Goal: Find specific page/section: Find specific page/section

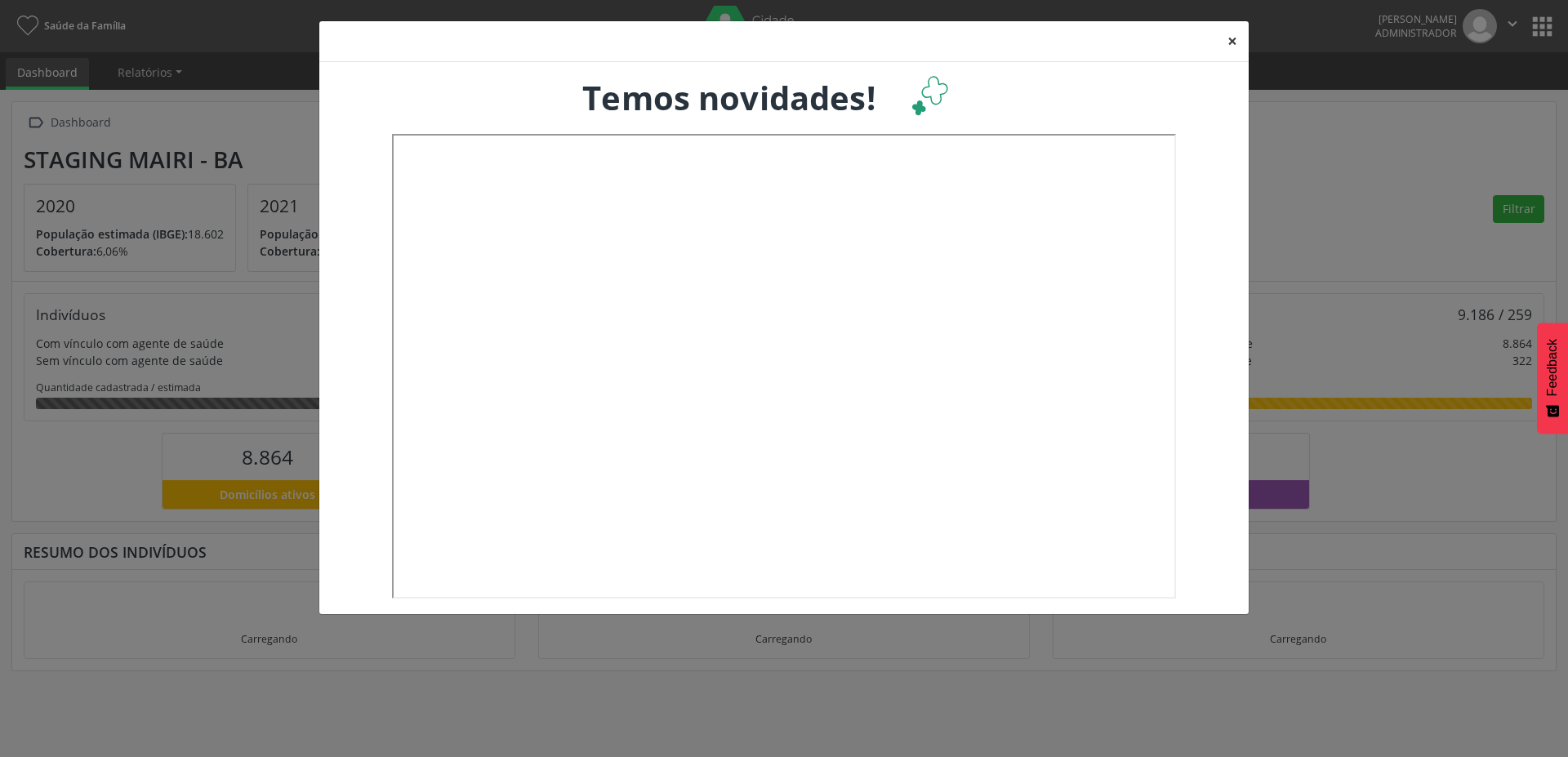
click at [1229, 38] on button "×" at bounding box center [1232, 41] width 33 height 40
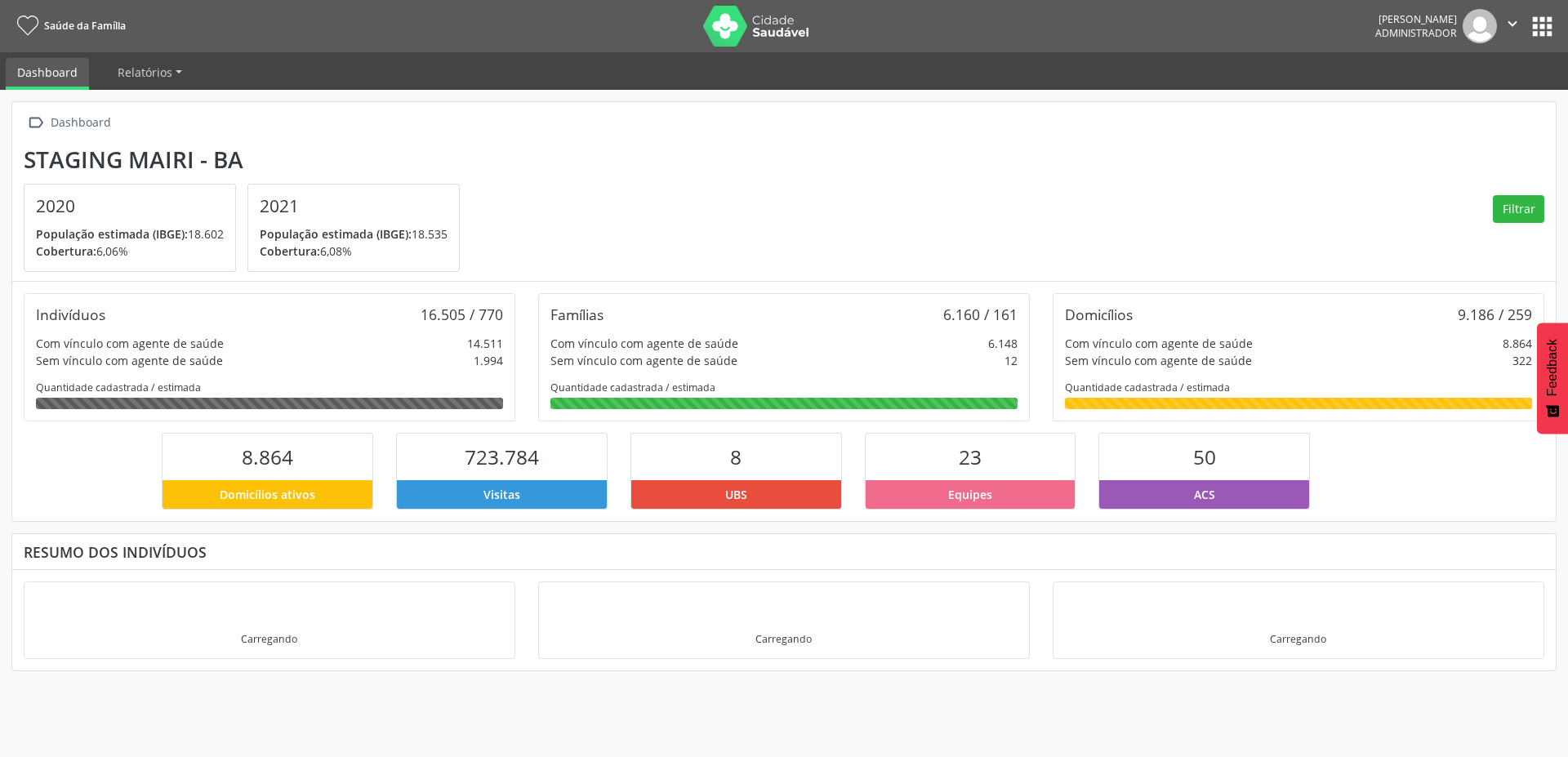
click at [1545, 29] on button "apps" at bounding box center [1542, 26] width 28 height 28
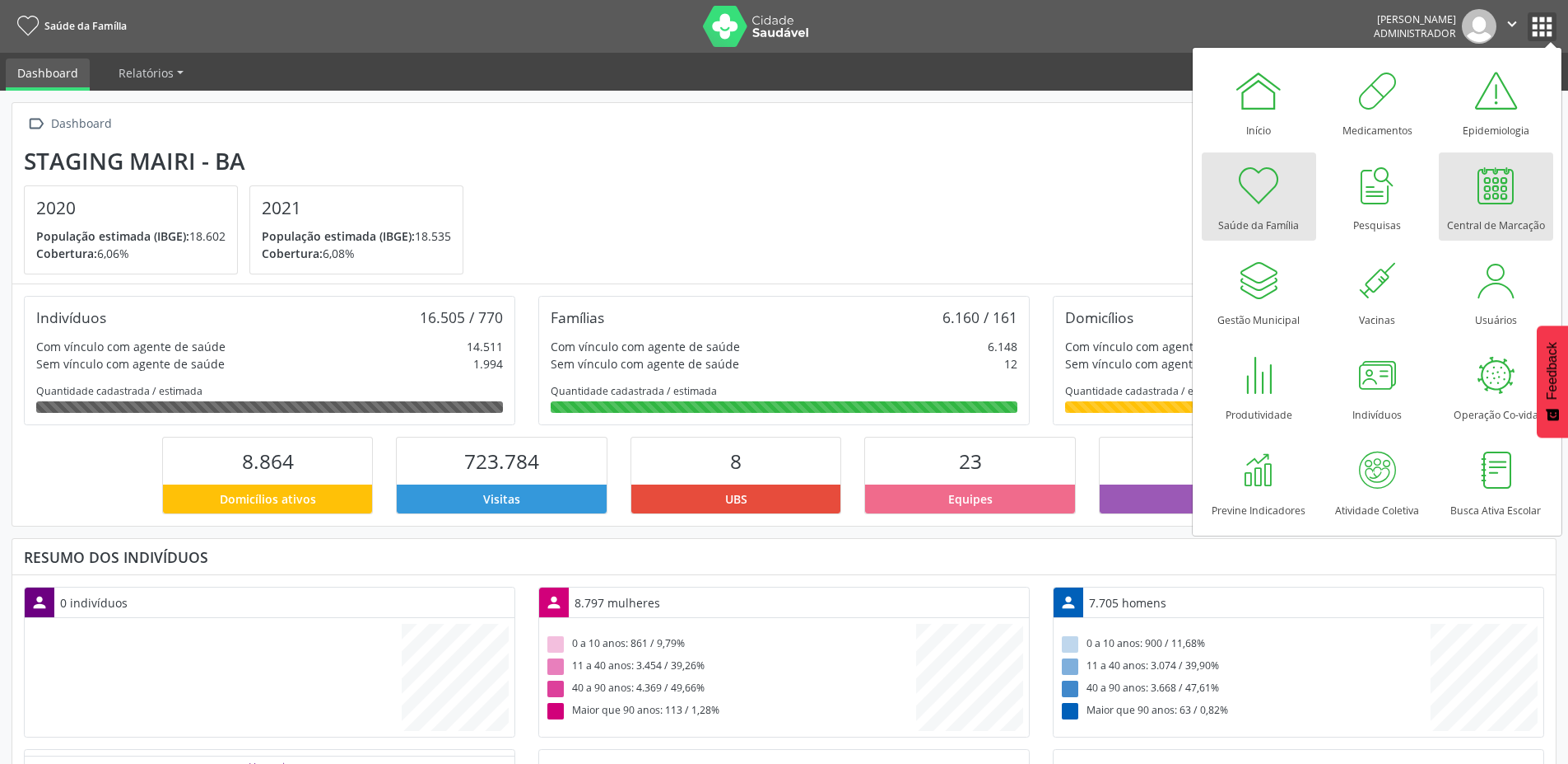
scroll to position [274, 515]
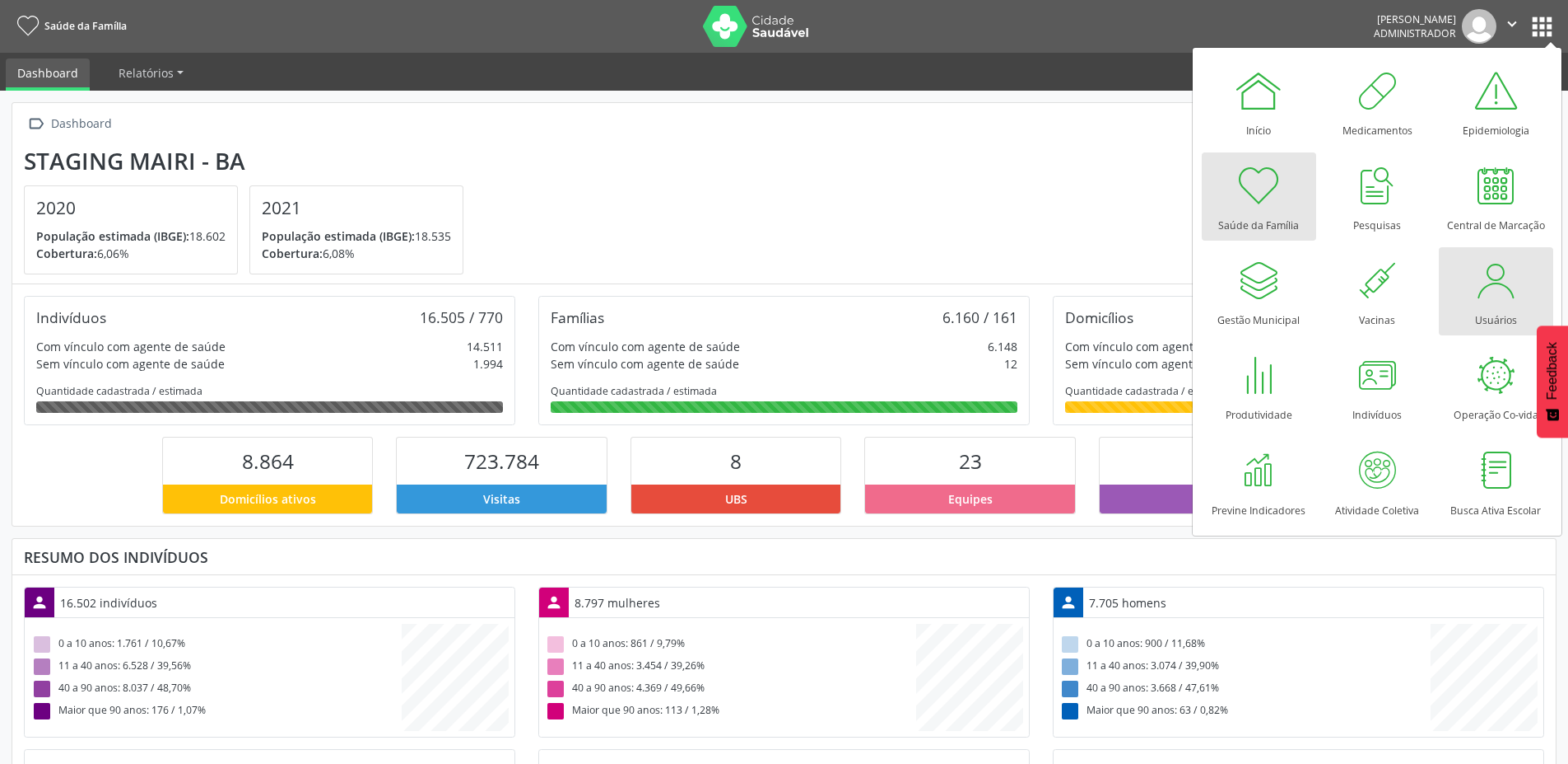
click at [1504, 308] on div "Usuários" at bounding box center [1496, 316] width 42 height 22
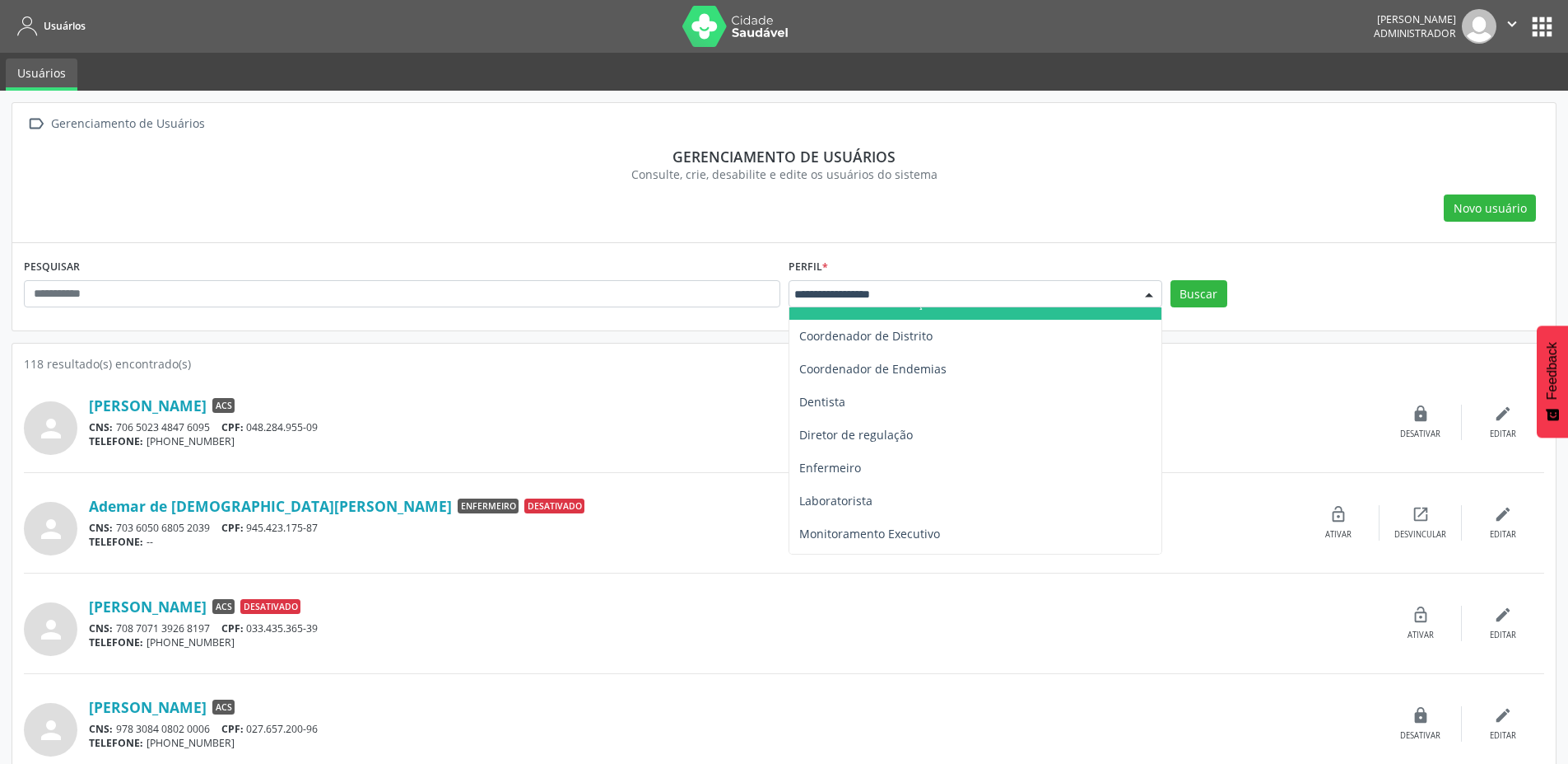
scroll to position [173, 0]
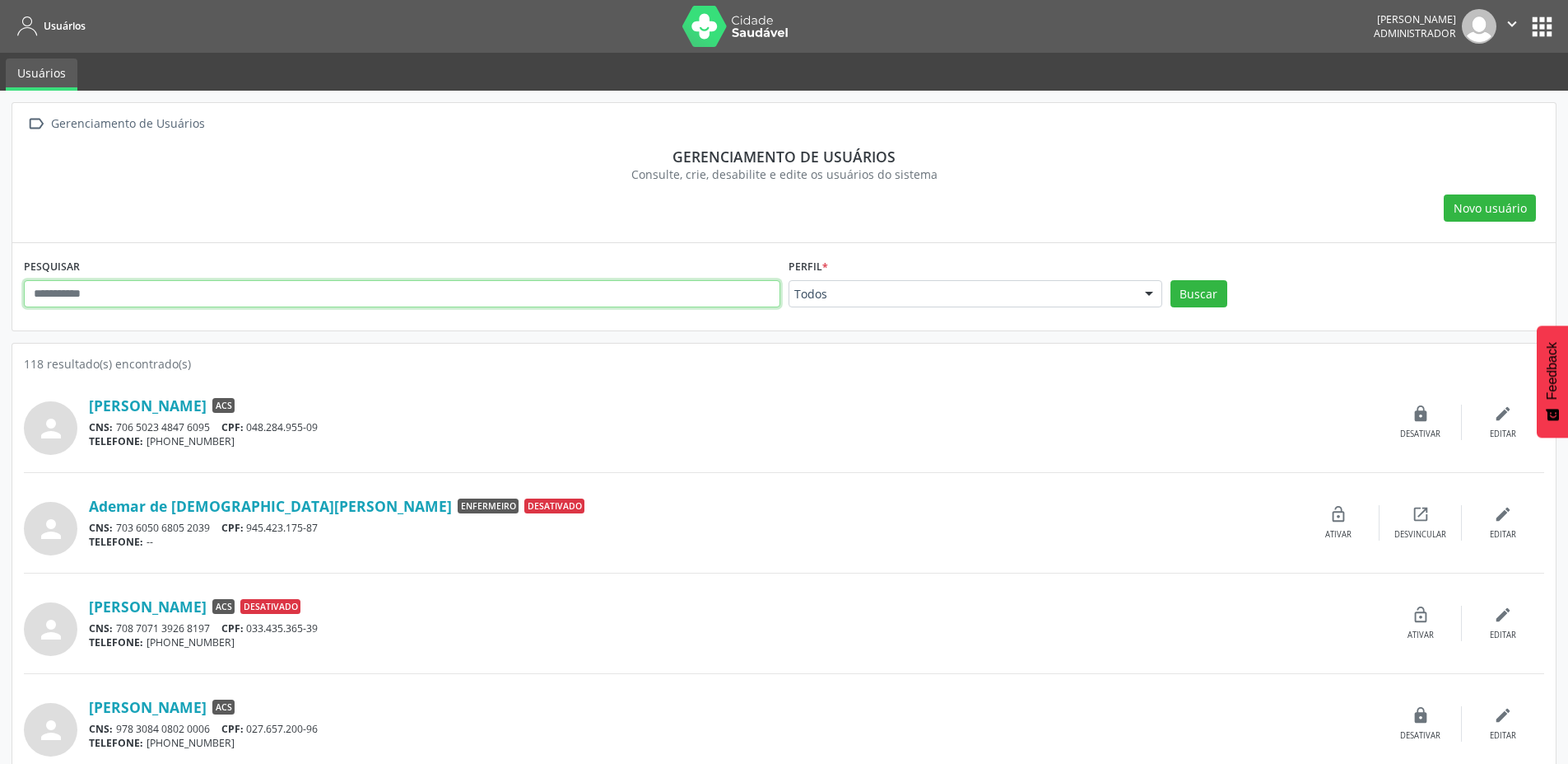
click at [319, 293] on input "text" at bounding box center [402, 293] width 756 height 28
type input "*****"
click at [1171, 280] on button "Buscar" at bounding box center [1199, 293] width 57 height 28
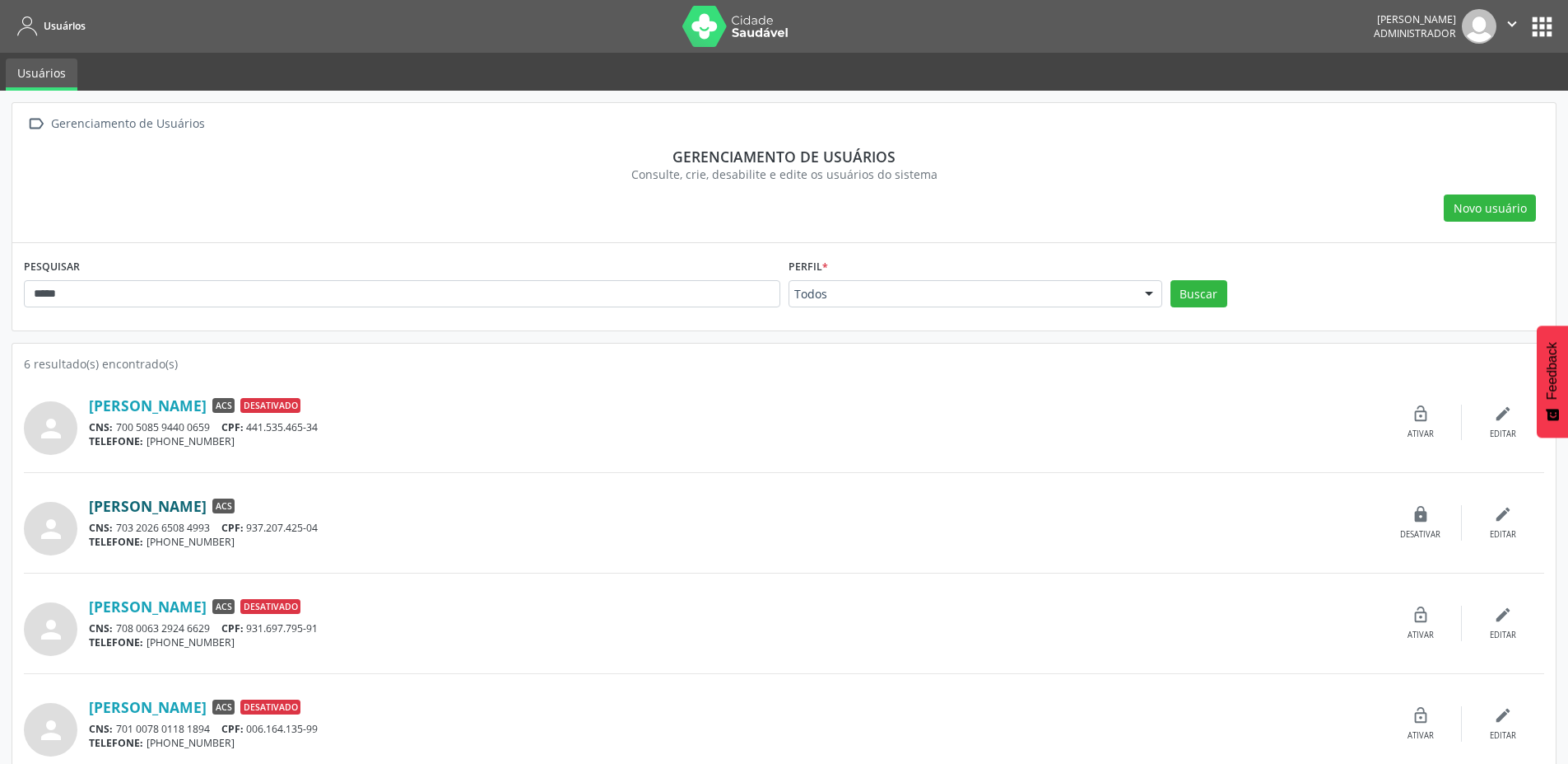
click at [128, 497] on link "Maria Julia" at bounding box center [148, 505] width 118 height 18
